Goal: Complete application form

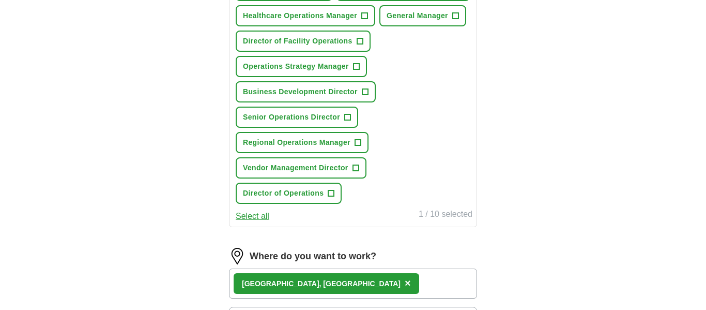
scroll to position [433, 0]
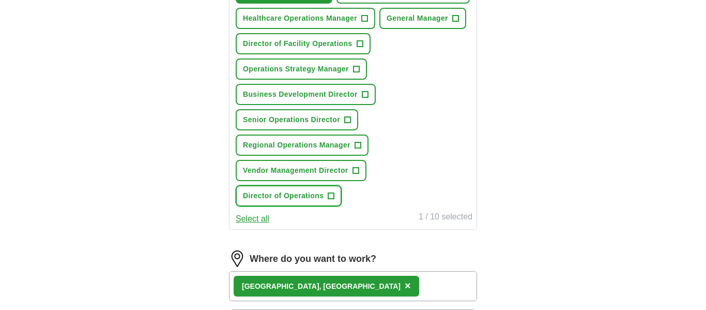
click at [313, 201] on span "Director of Operations" at bounding box center [283, 195] width 81 height 11
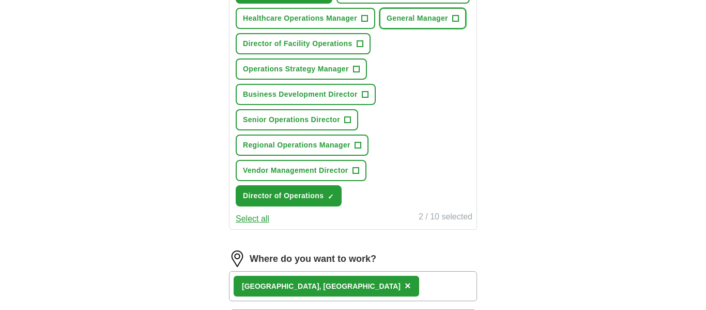
click at [420, 24] on span "General Manager" at bounding box center [417, 18] width 61 height 11
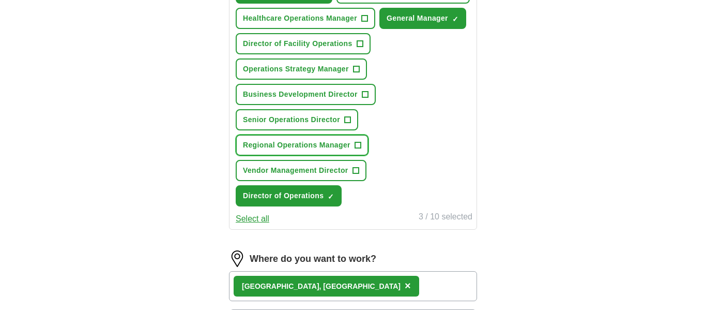
click at [271, 150] on span "Regional Operations Manager" at bounding box center [296, 145] width 107 height 11
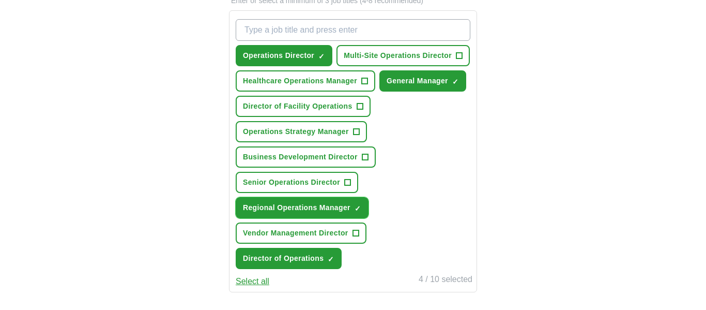
scroll to position [369, 0]
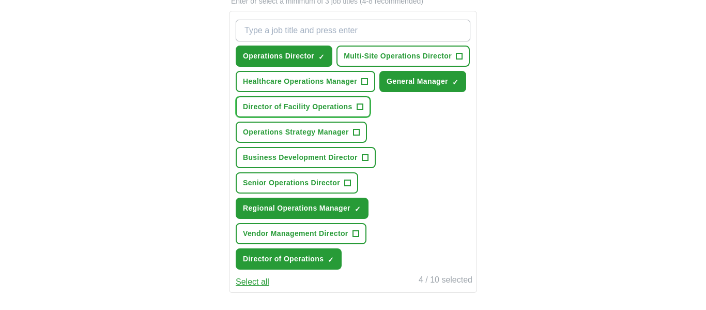
click at [281, 112] on span "Director of Facility Operations" at bounding box center [298, 106] width 110 height 11
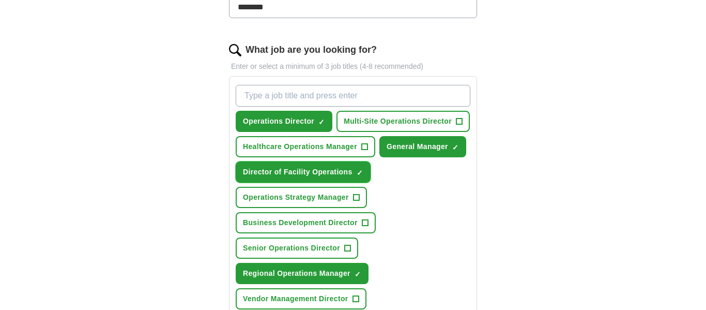
scroll to position [303, 0]
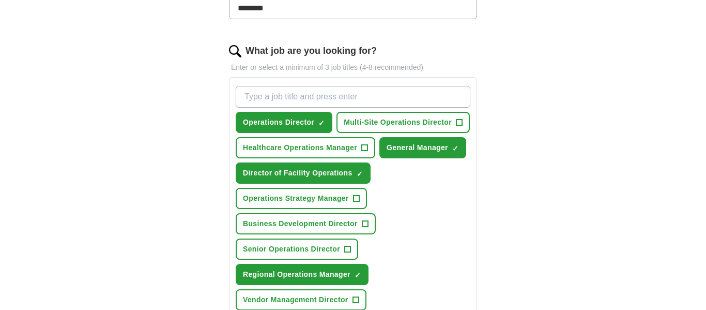
click at [356, 94] on input "What job are you looking for?" at bounding box center [353, 97] width 235 height 22
type input "portfolio & Vendor Management"
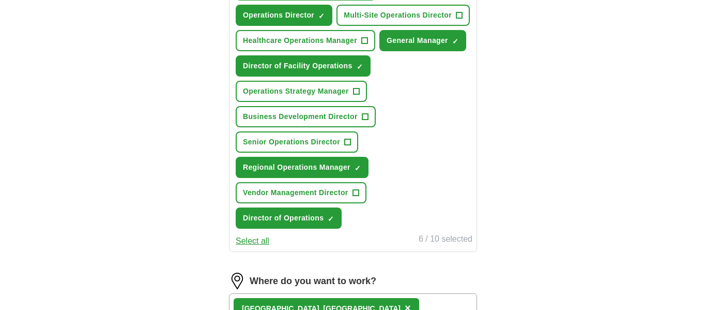
scroll to position [439, 0]
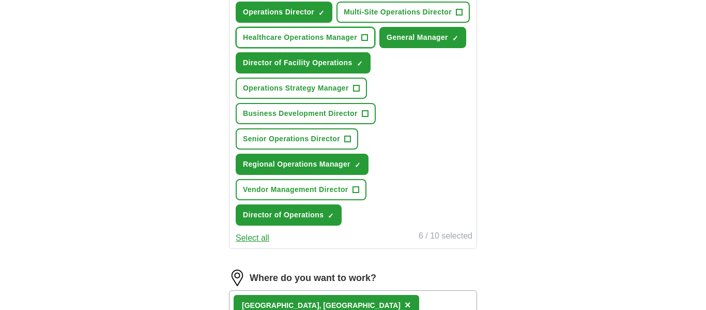
click at [249, 43] on span "Healthcare Operations Manager" at bounding box center [300, 37] width 114 height 11
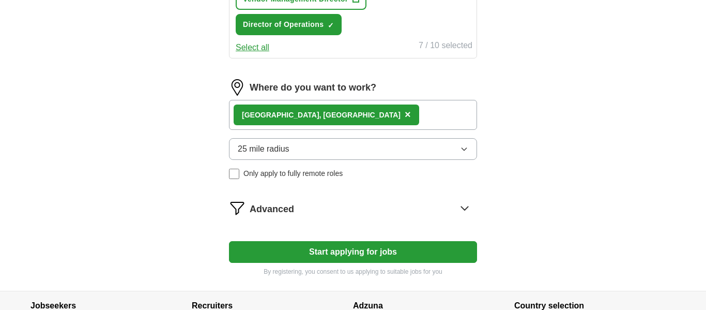
scroll to position [631, 0]
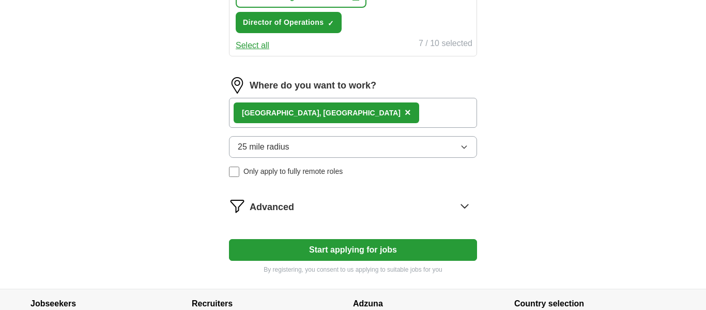
click at [336, 128] on div "[GEOGRAPHIC_DATA], [GEOGRAPHIC_DATA] ×" at bounding box center [353, 113] width 248 height 30
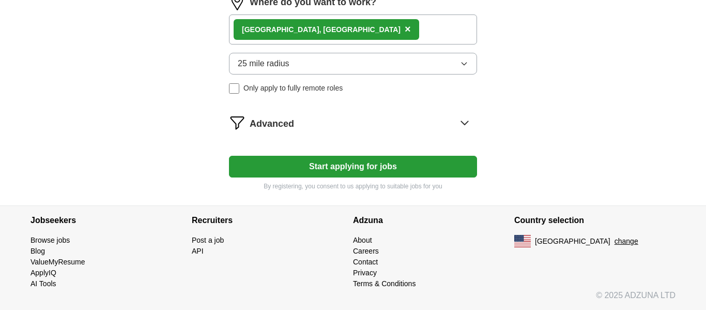
scroll to position [727, 0]
click at [313, 131] on div "Advanced" at bounding box center [363, 122] width 227 height 17
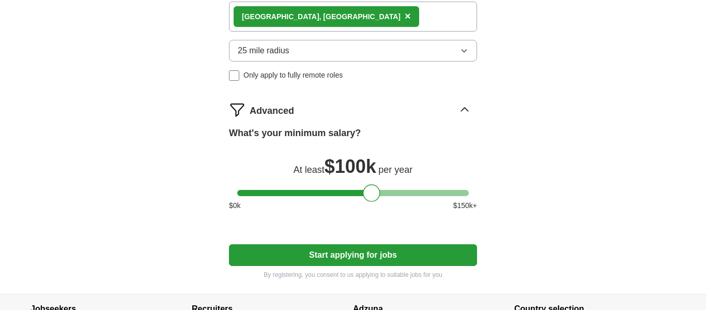
drag, startPoint x: 415, startPoint y: 222, endPoint x: 373, endPoint y: 225, distance: 42.5
click at [373, 202] on div at bounding box center [372, 193] width 18 height 18
click at [363, 266] on button "Start applying for jobs" at bounding box center [353, 255] width 248 height 22
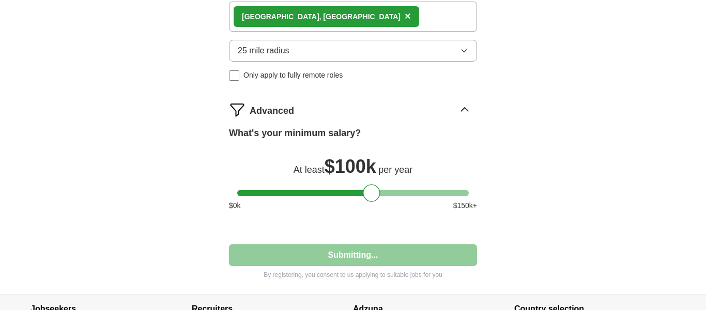
select select "**"
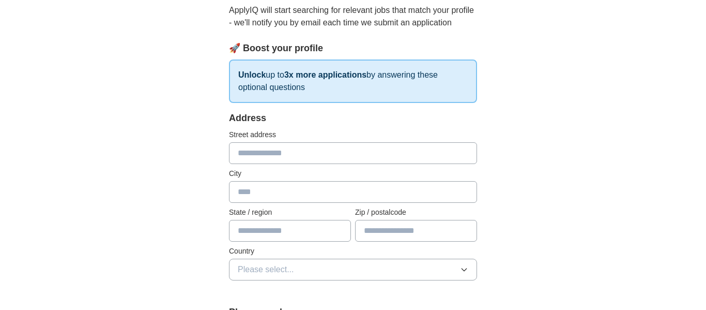
scroll to position [120, 0]
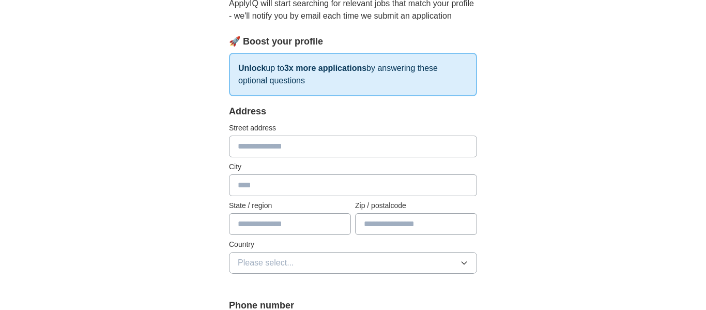
click at [359, 151] on input "text" at bounding box center [353, 146] width 248 height 22
type input "**********"
type input "********"
type input "*******"
type input "*****"
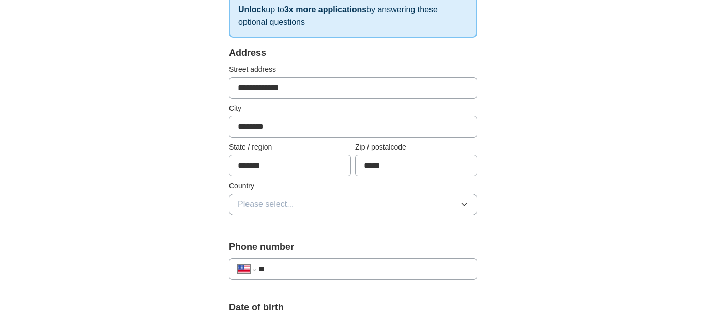
scroll to position [179, 0]
click at [279, 207] on span "Please select..." at bounding box center [266, 203] width 56 height 12
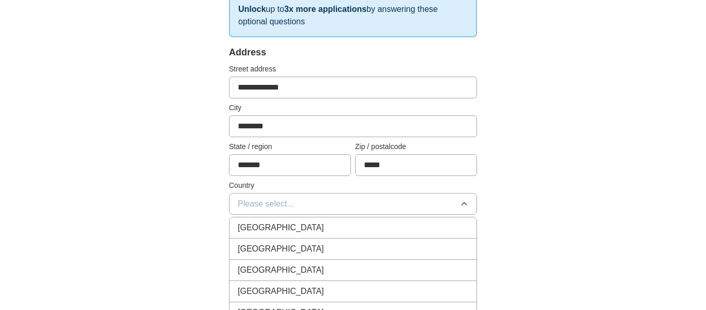
click at [282, 243] on span "[GEOGRAPHIC_DATA]" at bounding box center [281, 248] width 86 height 12
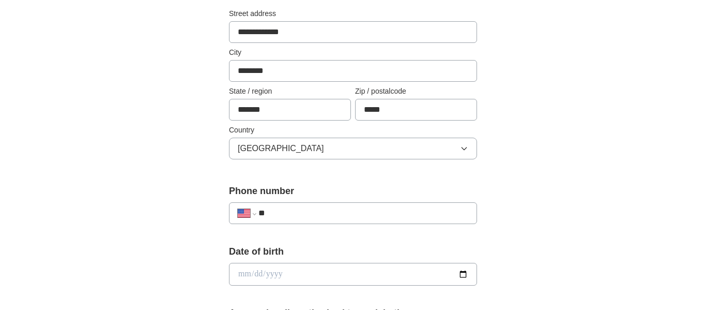
scroll to position [239, 0]
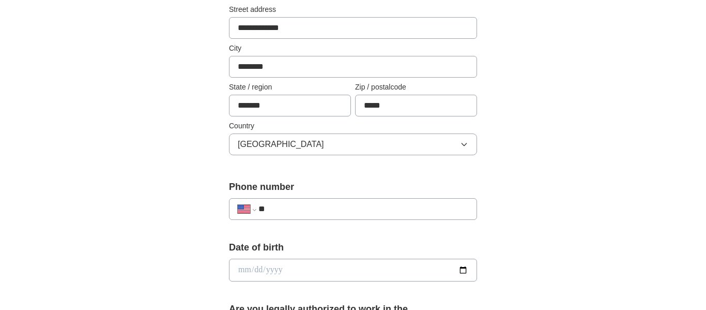
click at [281, 206] on input "**" at bounding box center [363, 209] width 210 height 12
type input "**********"
click at [265, 269] on input "date" at bounding box center [353, 269] width 248 height 23
type input "**********"
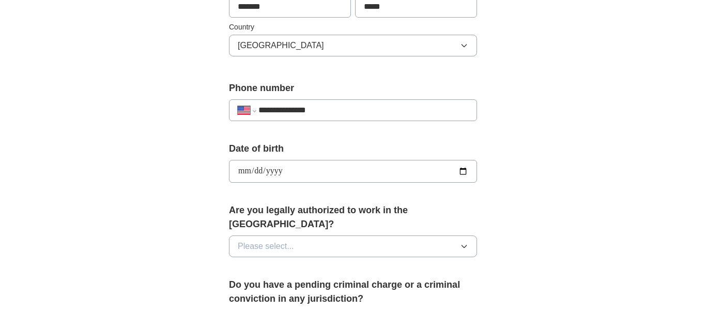
scroll to position [338, 0]
click at [252, 239] on span "Please select..." at bounding box center [266, 245] width 56 height 12
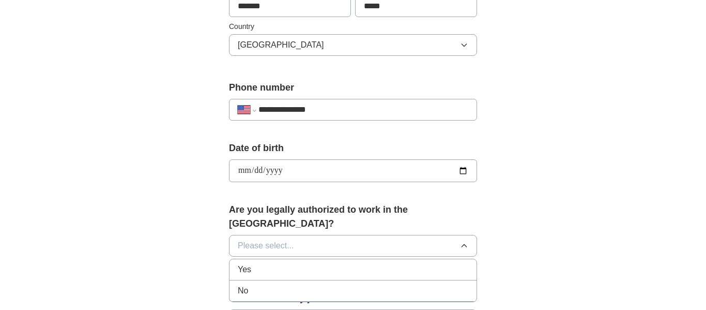
click at [254, 263] on div "Yes" at bounding box center [353, 269] width 230 height 12
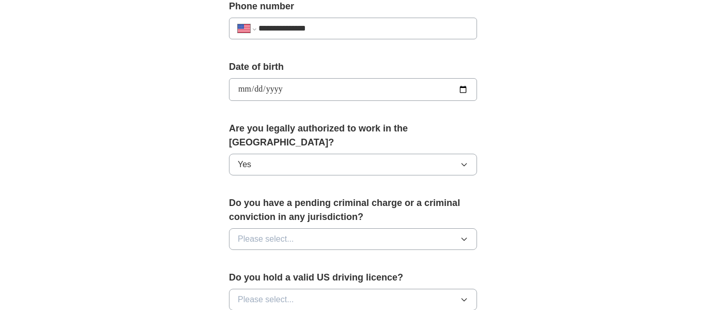
scroll to position [436, 0]
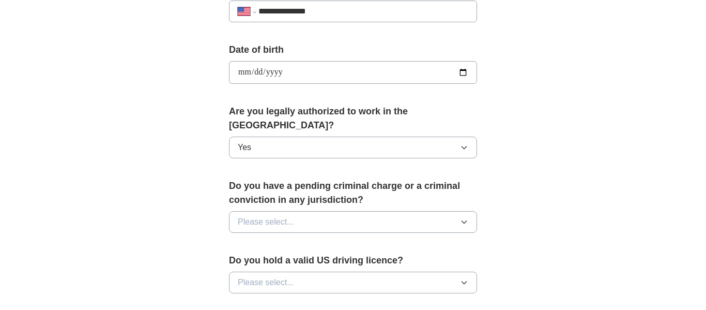
click at [265, 219] on div "Do you have a pending criminal charge or a criminal conviction in any jurisdict…" at bounding box center [353, 210] width 248 height 62
click at [269, 215] on button "Please select..." at bounding box center [353, 222] width 248 height 22
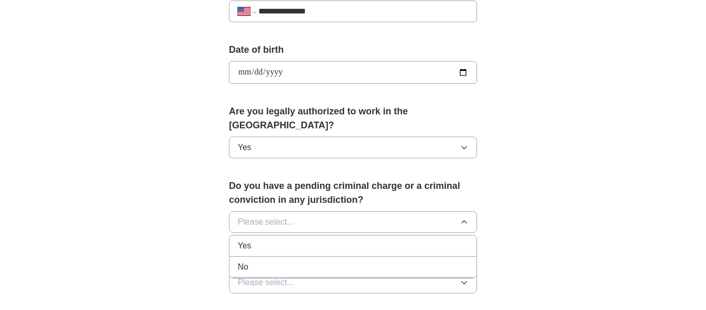
click at [266, 260] on div "No" at bounding box center [353, 266] width 230 height 12
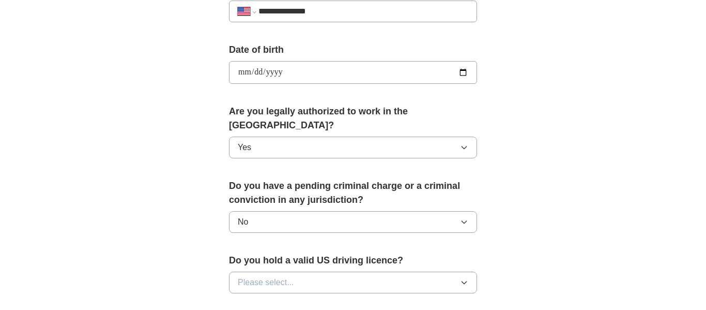
click at [298, 271] on button "Please select..." at bounding box center [353, 282] width 248 height 22
click at [290, 300] on div "Yes" at bounding box center [353, 306] width 230 height 12
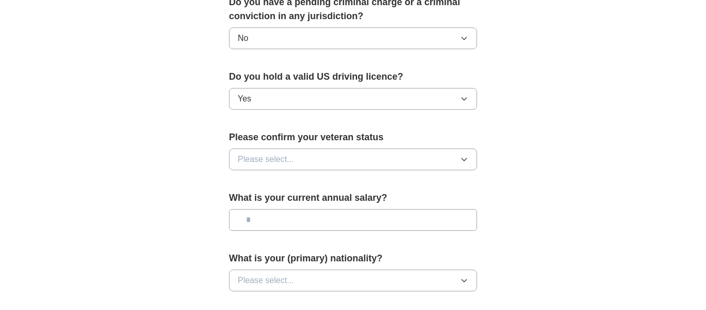
scroll to position [623, 0]
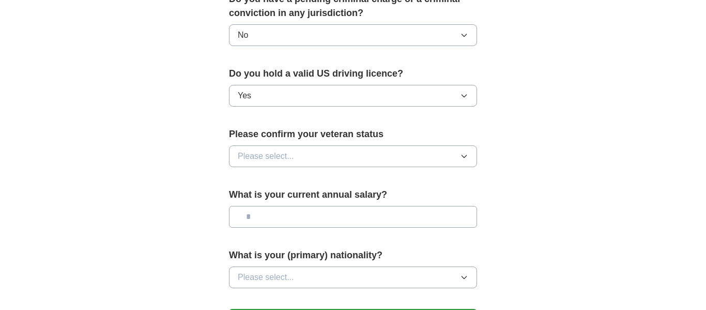
click at [292, 145] on button "Please select..." at bounding box center [353, 156] width 248 height 22
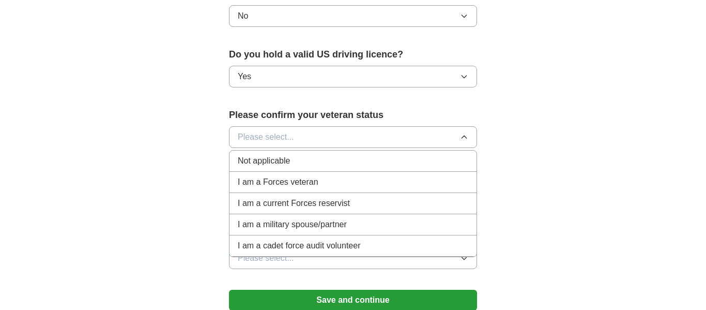
scroll to position [640, 0]
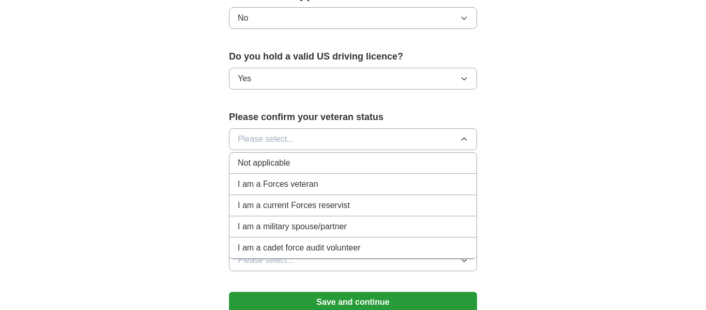
click at [302, 157] on div "Not applicable" at bounding box center [353, 163] width 230 height 12
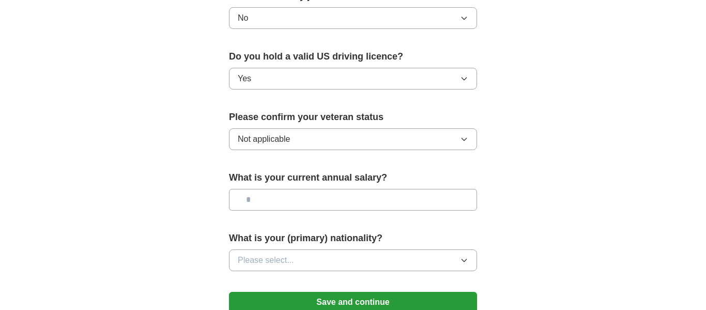
click at [297, 189] on input "text" at bounding box center [353, 200] width 248 height 22
type input "*******"
click at [283, 254] on span "Please select..." at bounding box center [266, 260] width 56 height 12
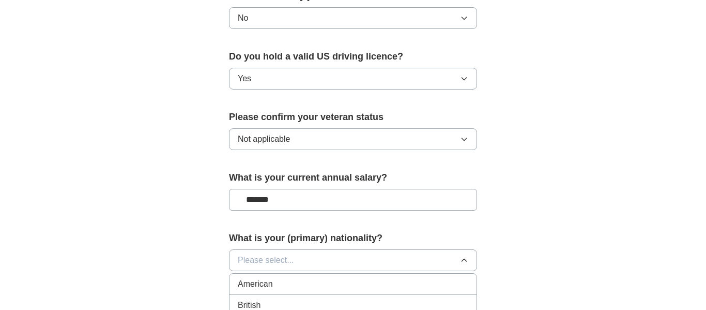
click at [274, 278] on div "American" at bounding box center [353, 284] width 230 height 12
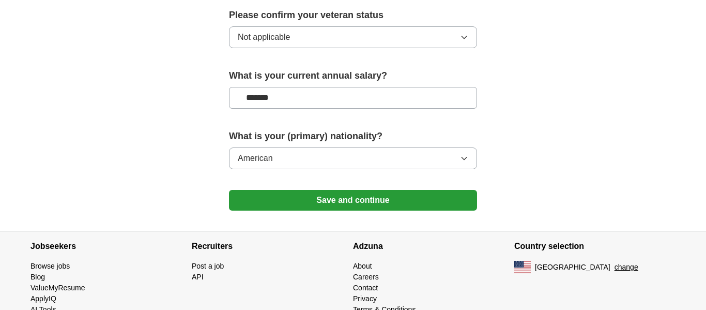
scroll to position [745, 0]
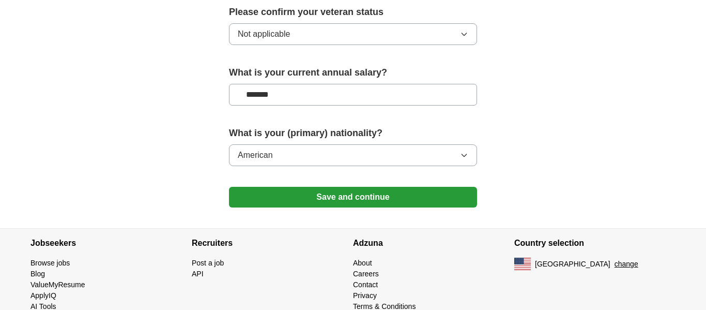
click at [287, 187] on button "Save and continue" at bounding box center [353, 197] width 248 height 21
